Goal: Information Seeking & Learning: Learn about a topic

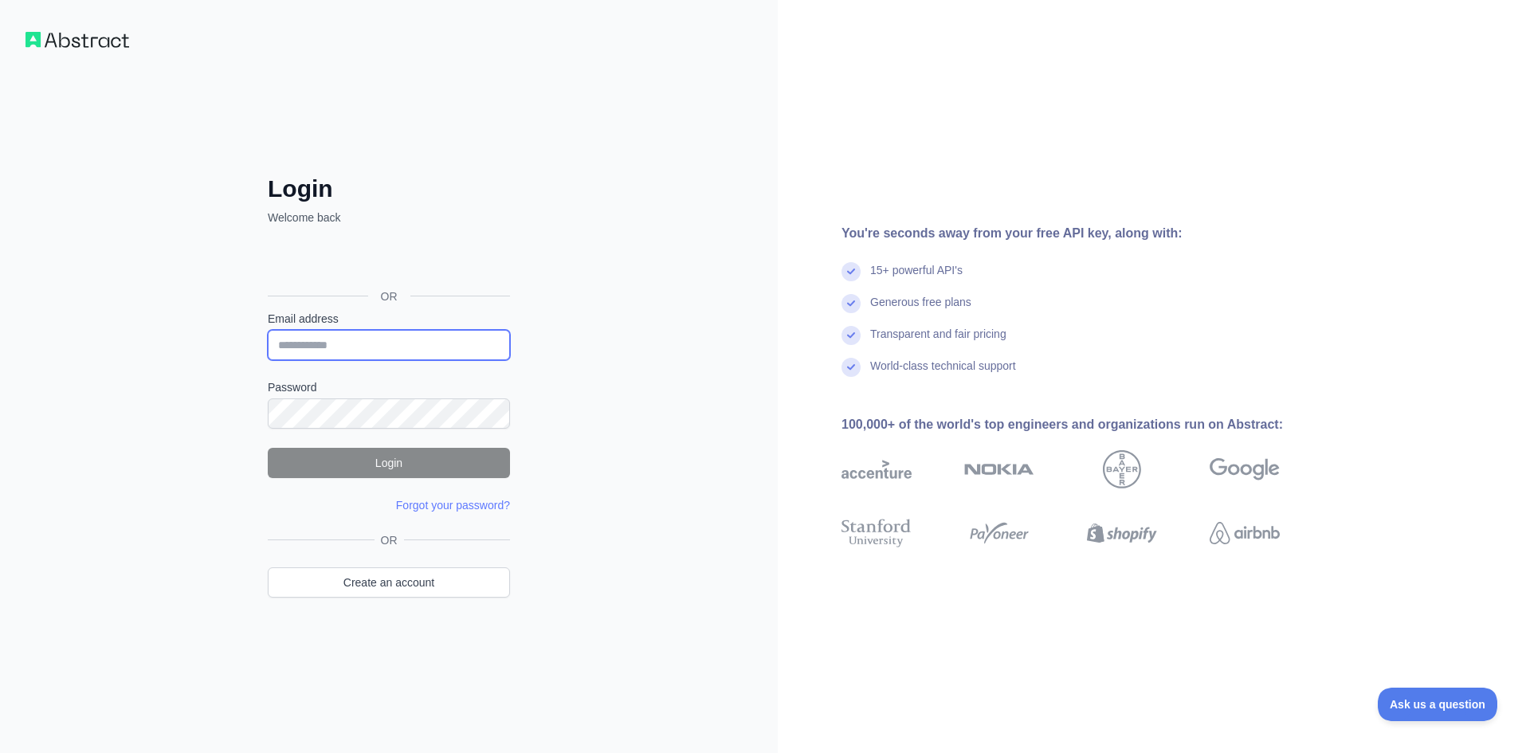
type input "**********"
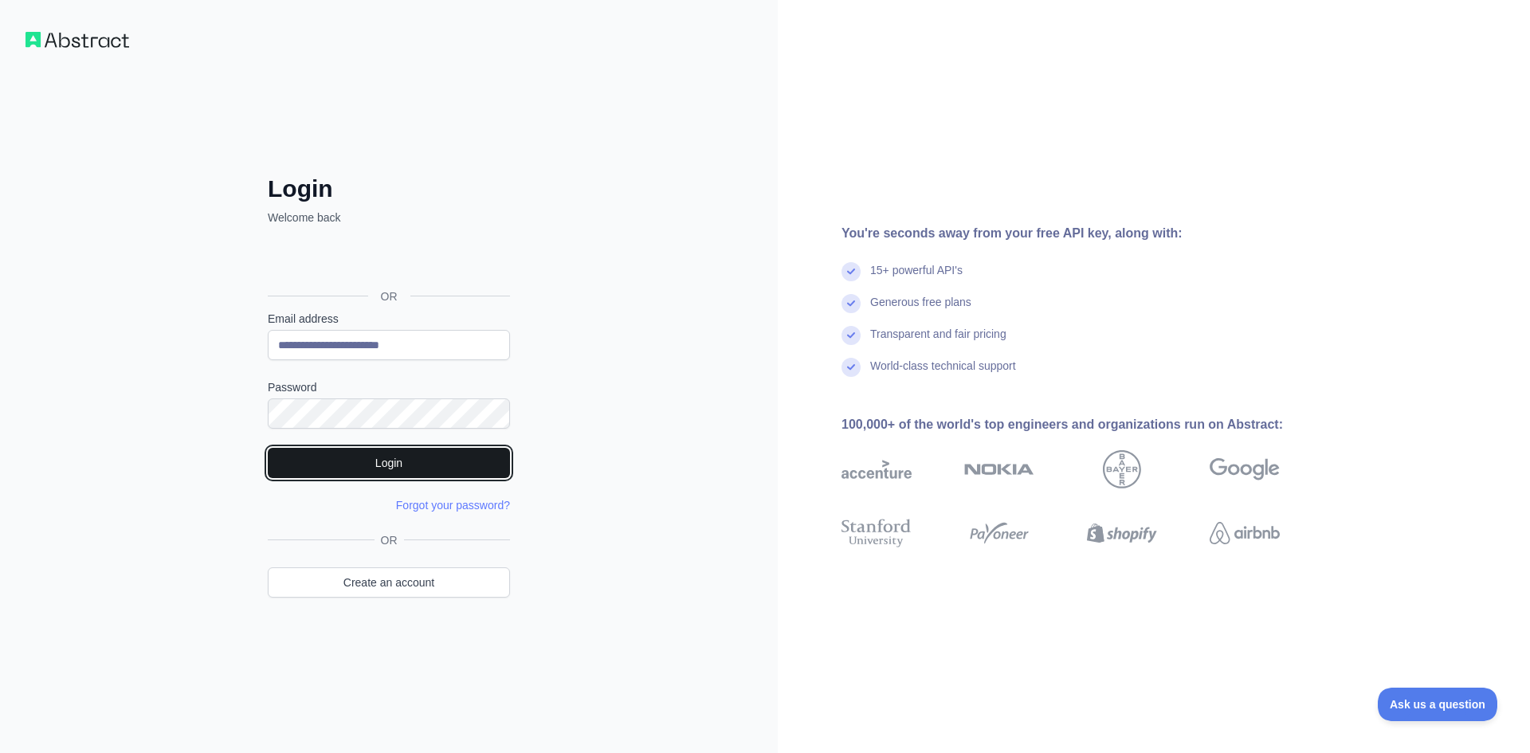
click at [377, 457] on button "Login" at bounding box center [389, 463] width 242 height 30
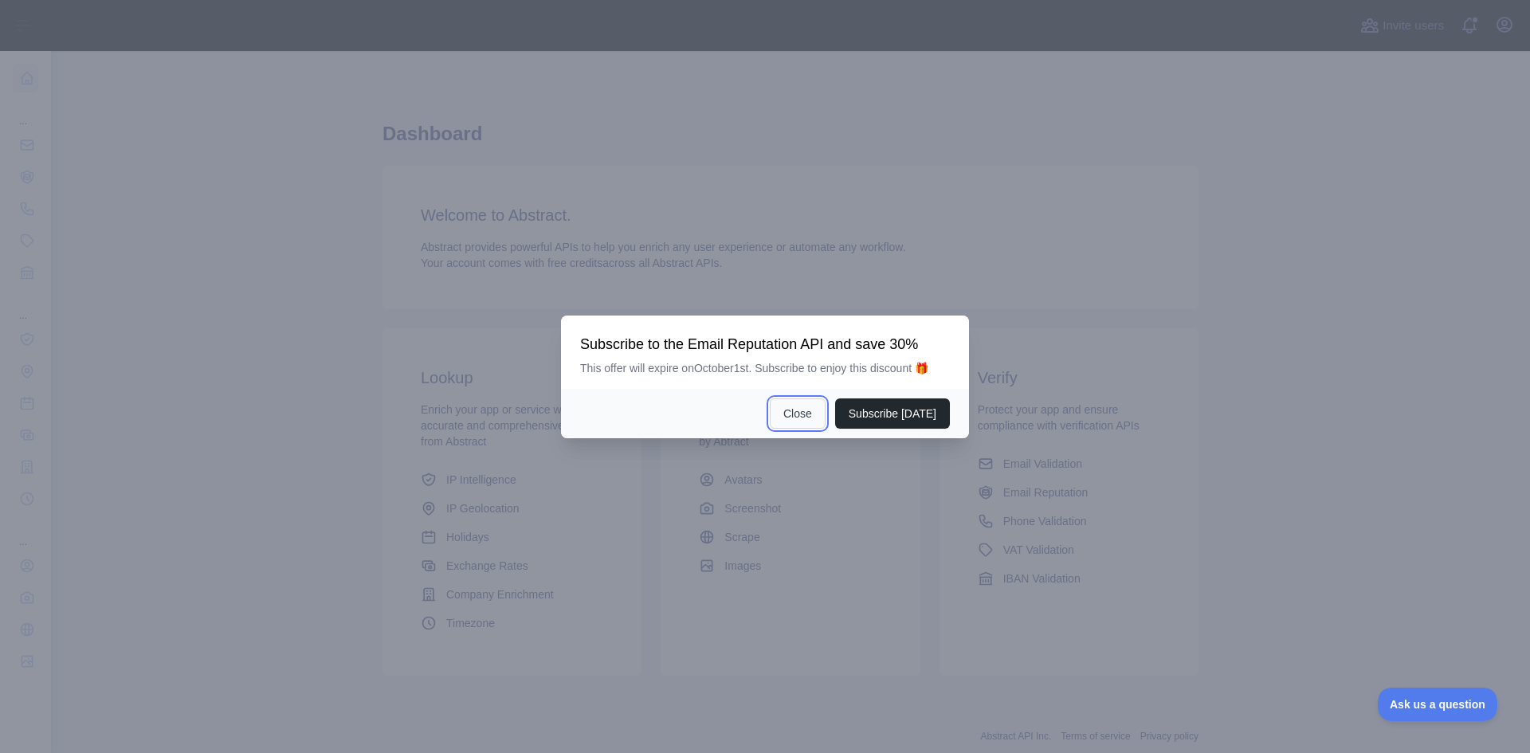
click at [801, 409] on button "Close" at bounding box center [798, 414] width 56 height 30
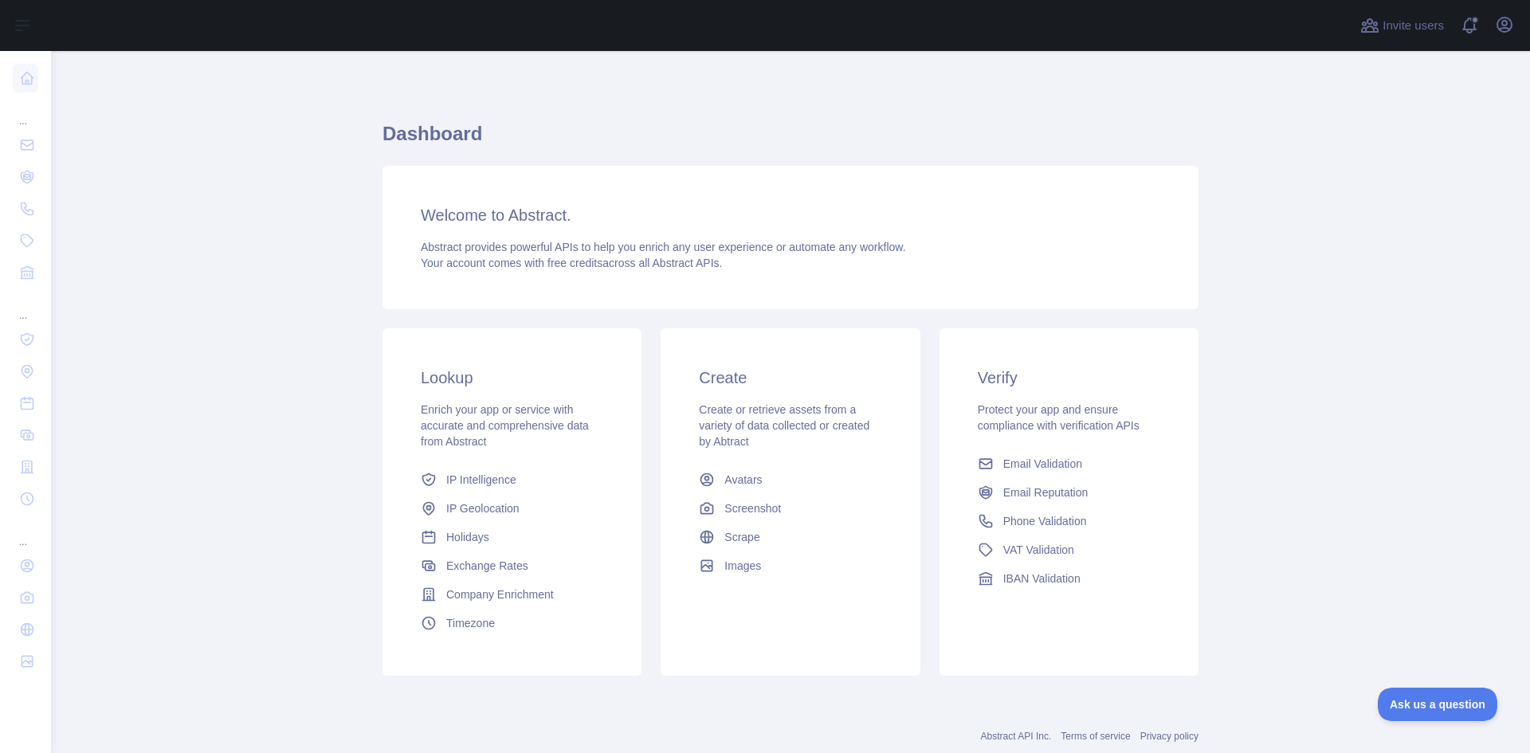
click at [471, 413] on span "Enrich your app or service with accurate and comprehensive data from Abstract" at bounding box center [505, 425] width 168 height 45
click at [711, 752] on div at bounding box center [765, 753] width 1530 height 0
click at [1459, 752] on div at bounding box center [765, 753] width 1530 height 0
click at [773, 477] on link "Avatars" at bounding box center [790, 479] width 195 height 29
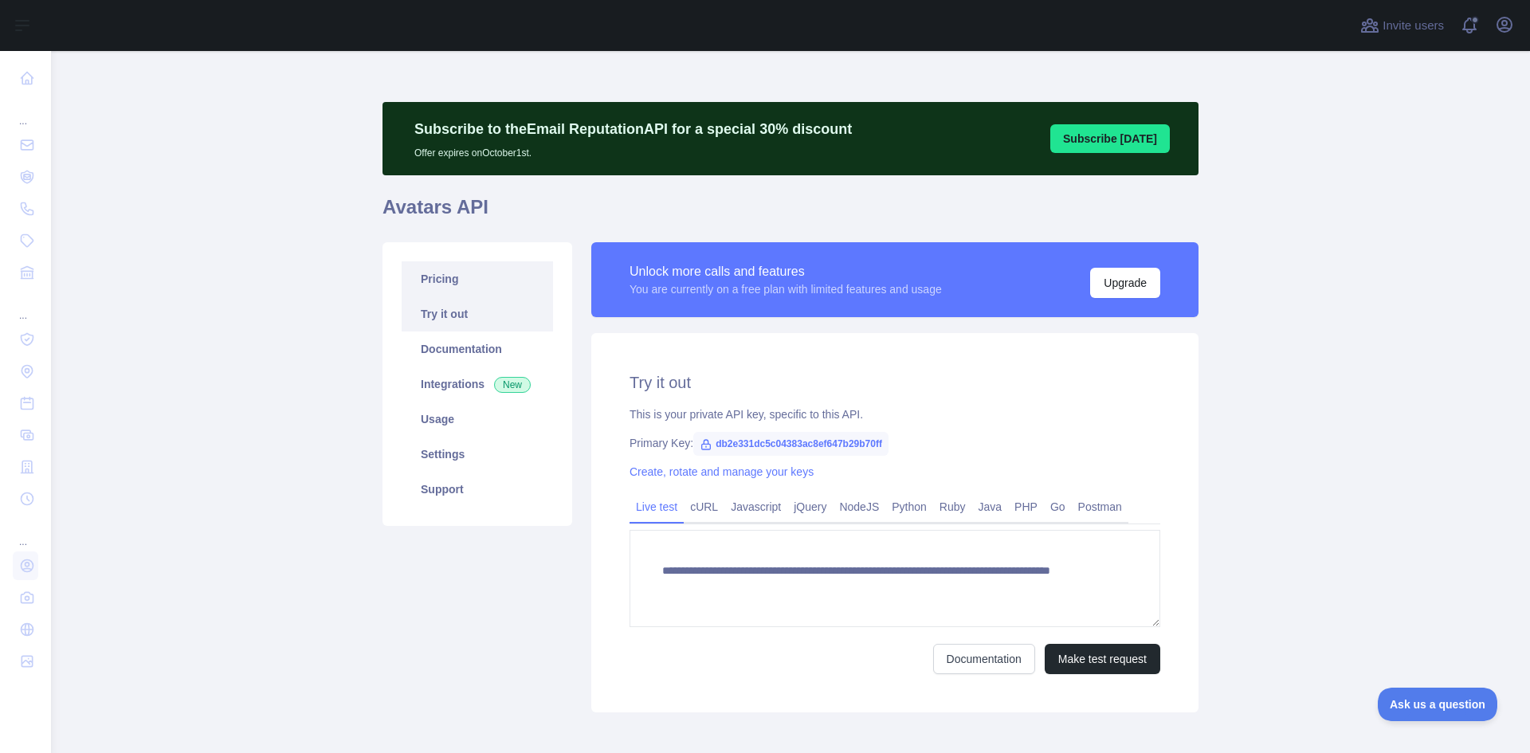
click at [506, 274] on link "Pricing" at bounding box center [477, 278] width 151 height 35
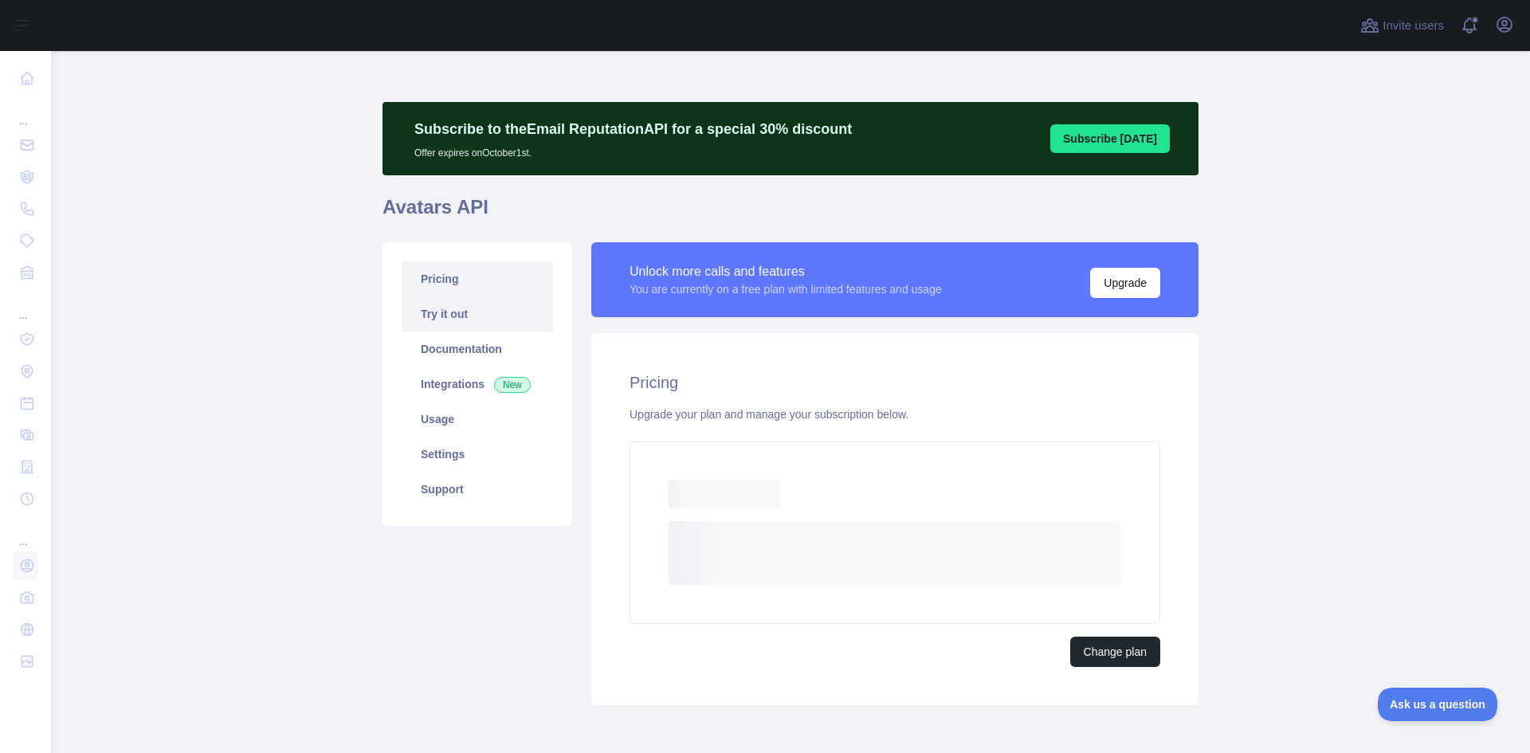
click at [482, 315] on link "Try it out" at bounding box center [477, 314] width 151 height 35
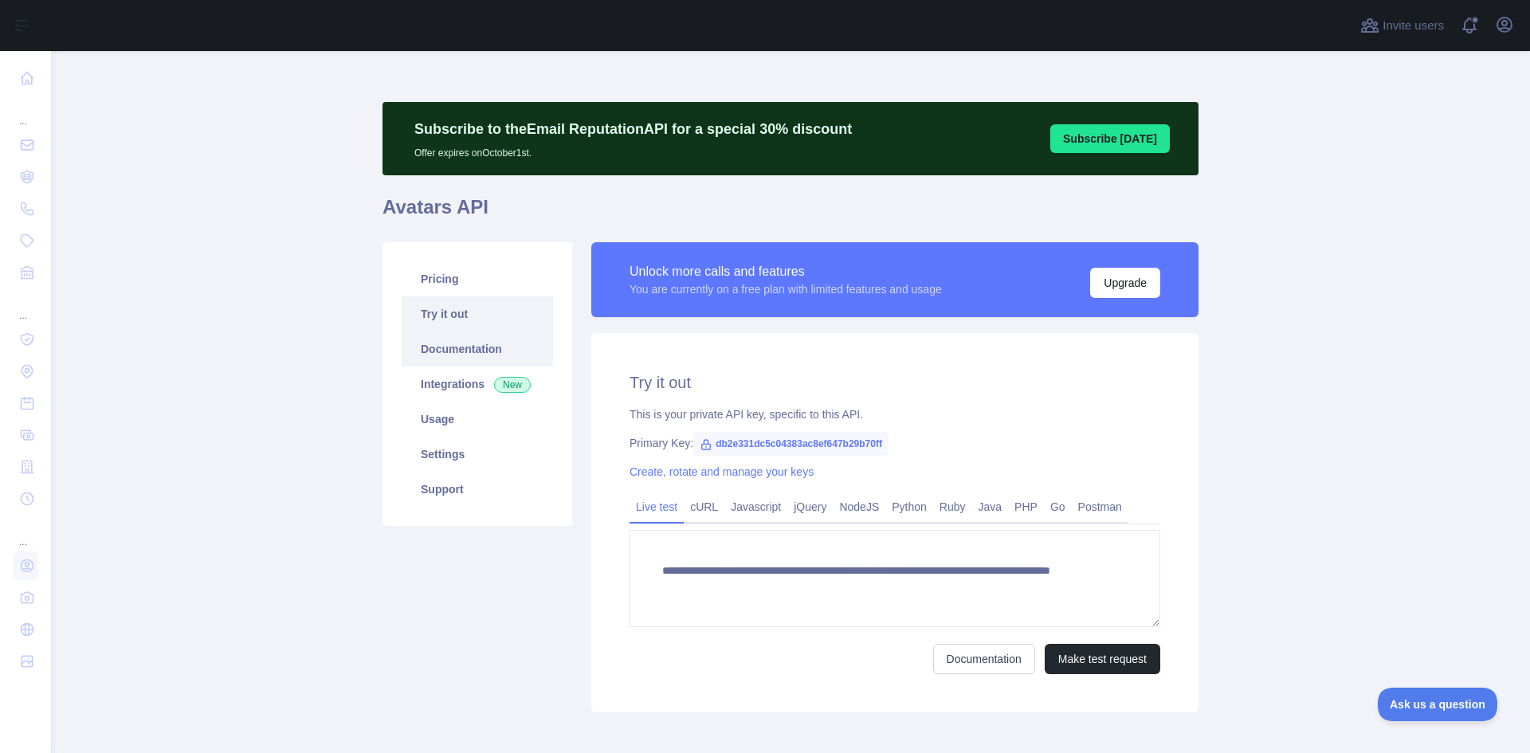
click at [481, 343] on link "Documentation" at bounding box center [477, 349] width 151 height 35
click at [523, 337] on link "Documentation" at bounding box center [477, 349] width 151 height 35
